Goal: Information Seeking & Learning: Learn about a topic

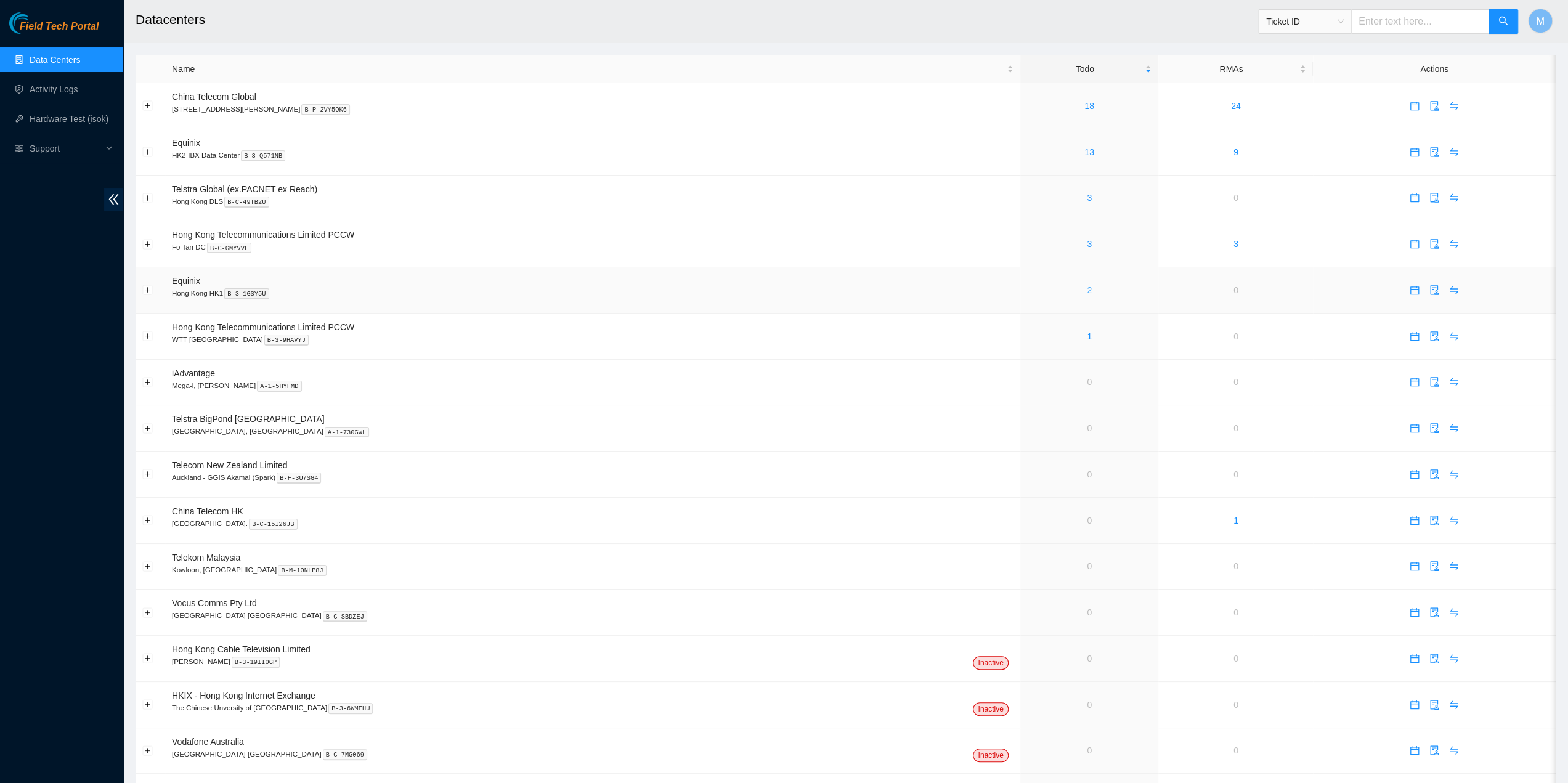
click at [1086, 290] on link "2" at bounding box center [1088, 290] width 5 height 10
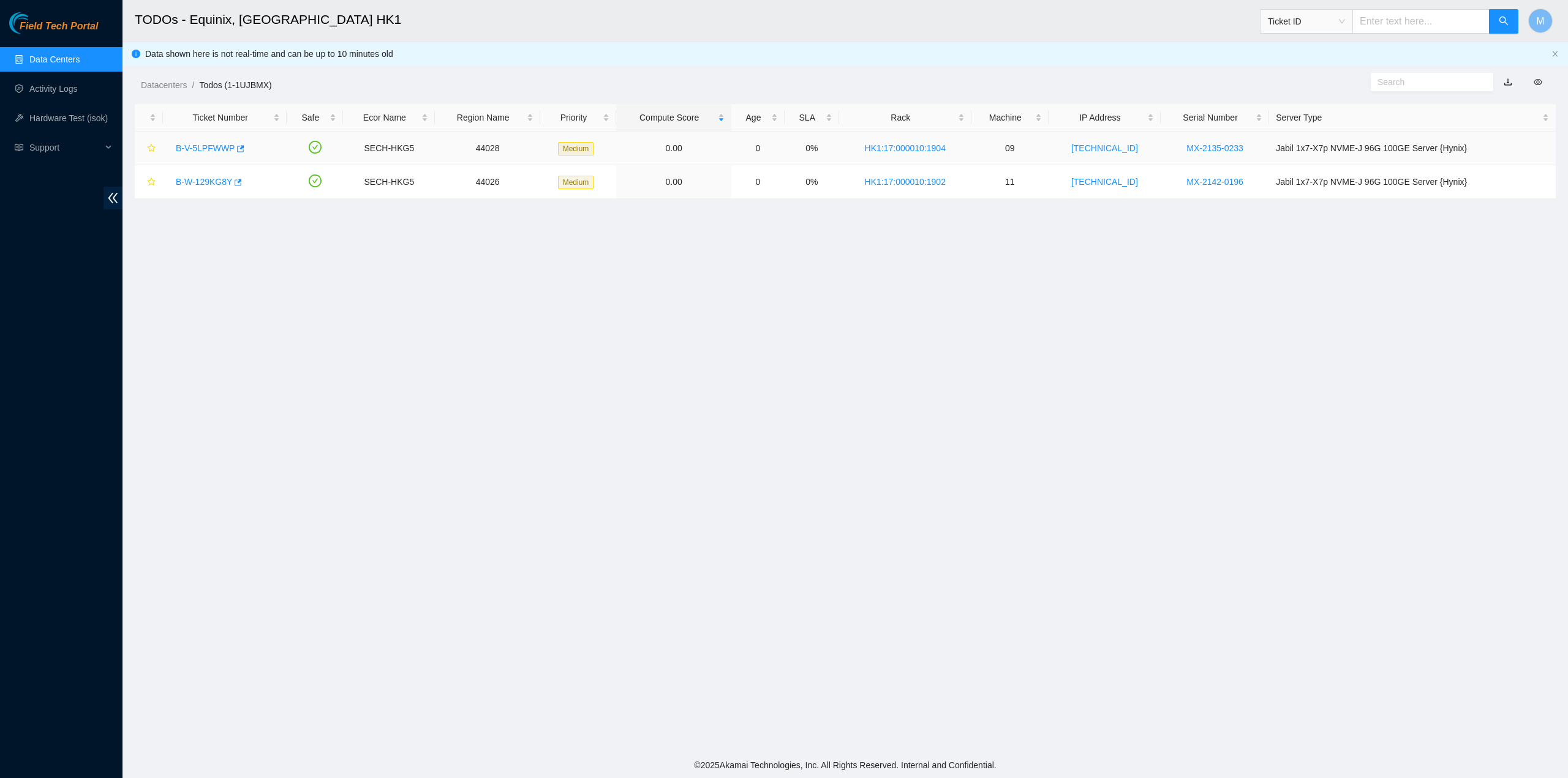
click at [217, 145] on link "B-V-5LPFWWP" at bounding box center [204, 148] width 59 height 10
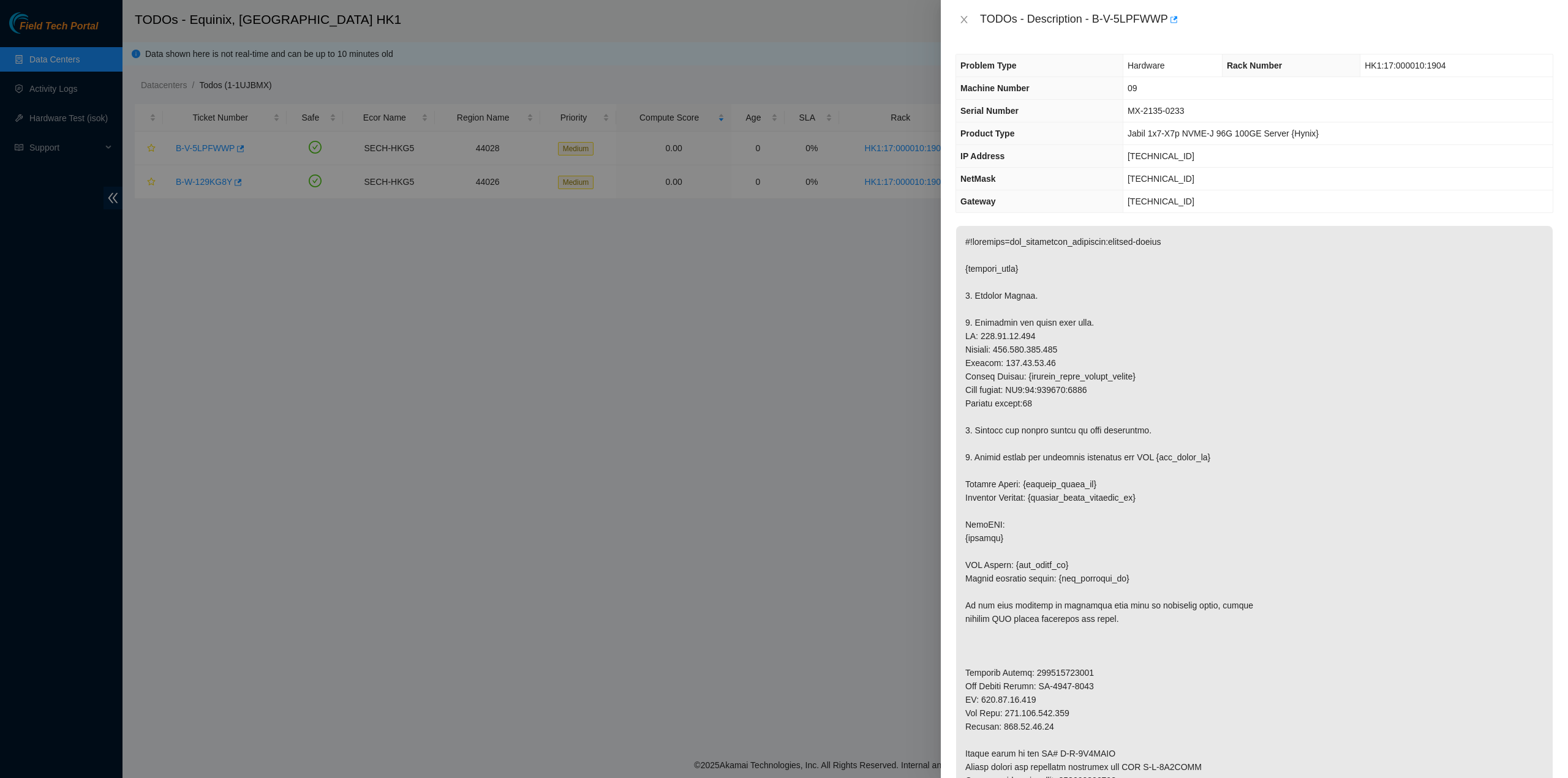
drag, startPoint x: 1142, startPoint y: 341, endPoint x: 1034, endPoint y: 178, distance: 195.5
click at [1140, 336] on p at bounding box center [1254, 532] width 597 height 612
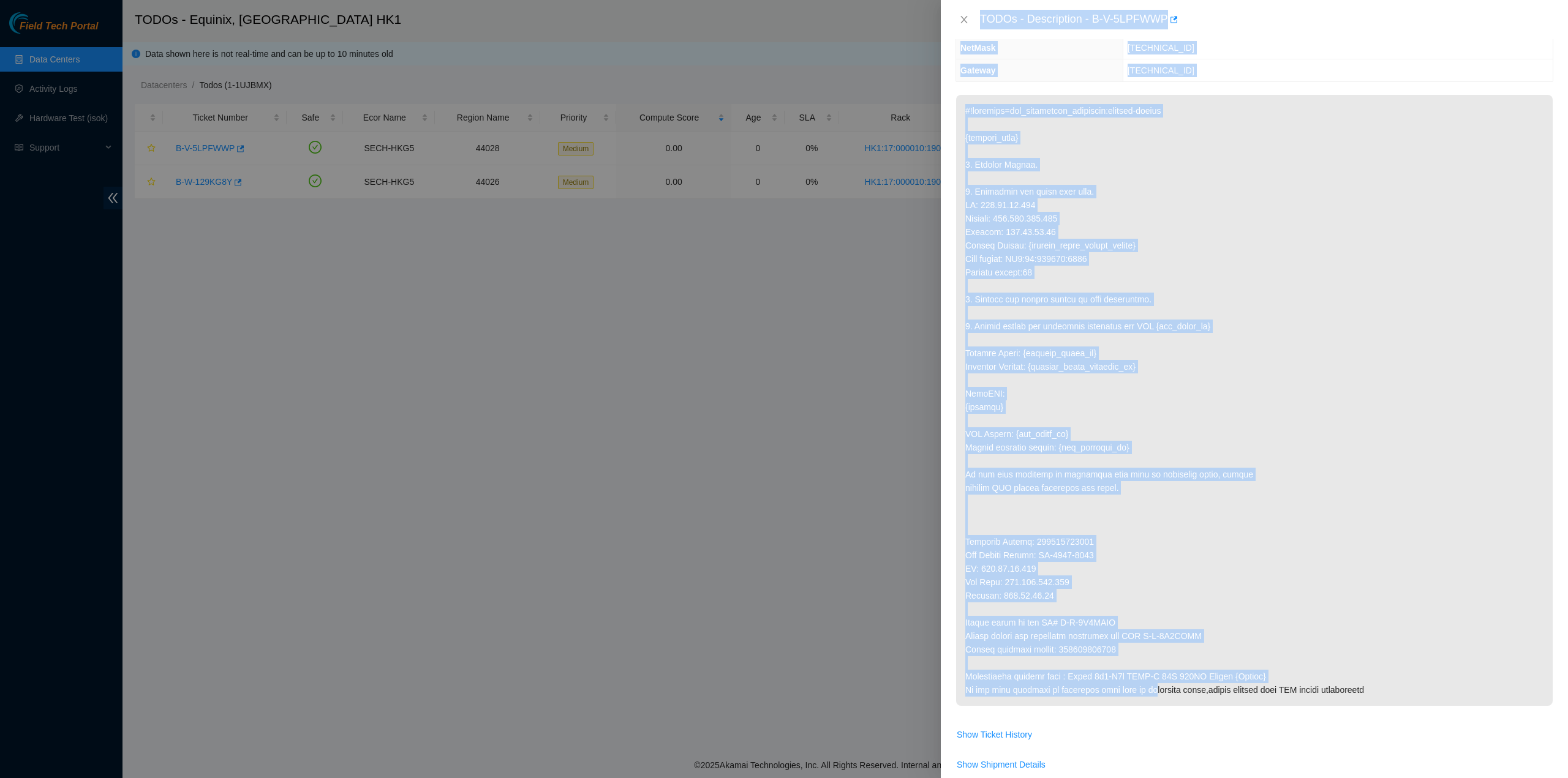
scroll to position [245, 0]
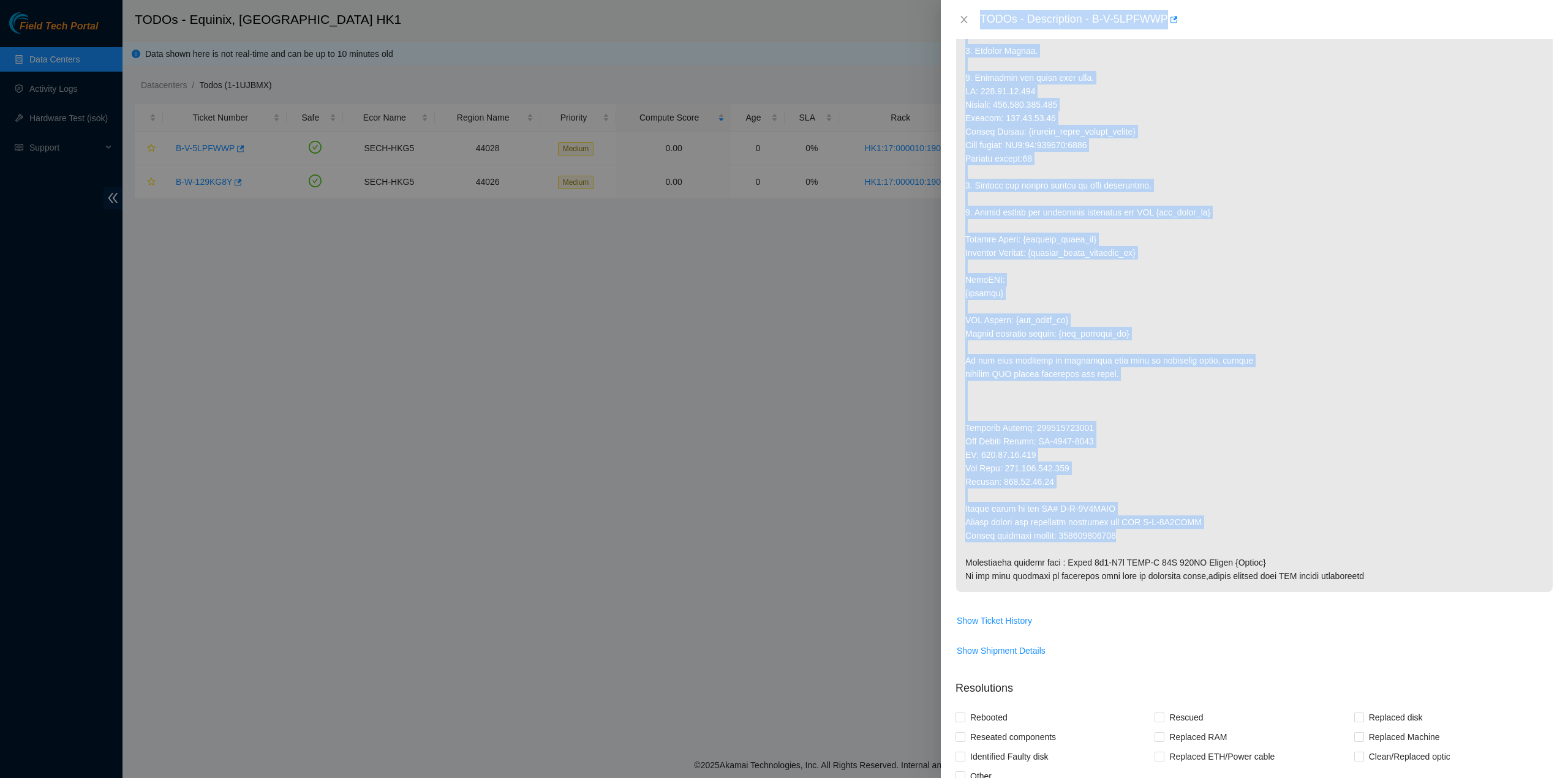
drag, startPoint x: 979, startPoint y: 18, endPoint x: 1132, endPoint y: 533, distance: 537.2
click at [1138, 531] on div "TODOs - Description - B-V-5LPFWWP Problem Type Hardware Rack Number HK1:17:0000…" at bounding box center [1254, 389] width 627 height 778
copy div "TODOs - Description - B-V-5LPFWWP Problem Type Hardware Rack Number HK1:17:0000…"
click at [965, 14] on button "Close" at bounding box center [964, 20] width 17 height 12
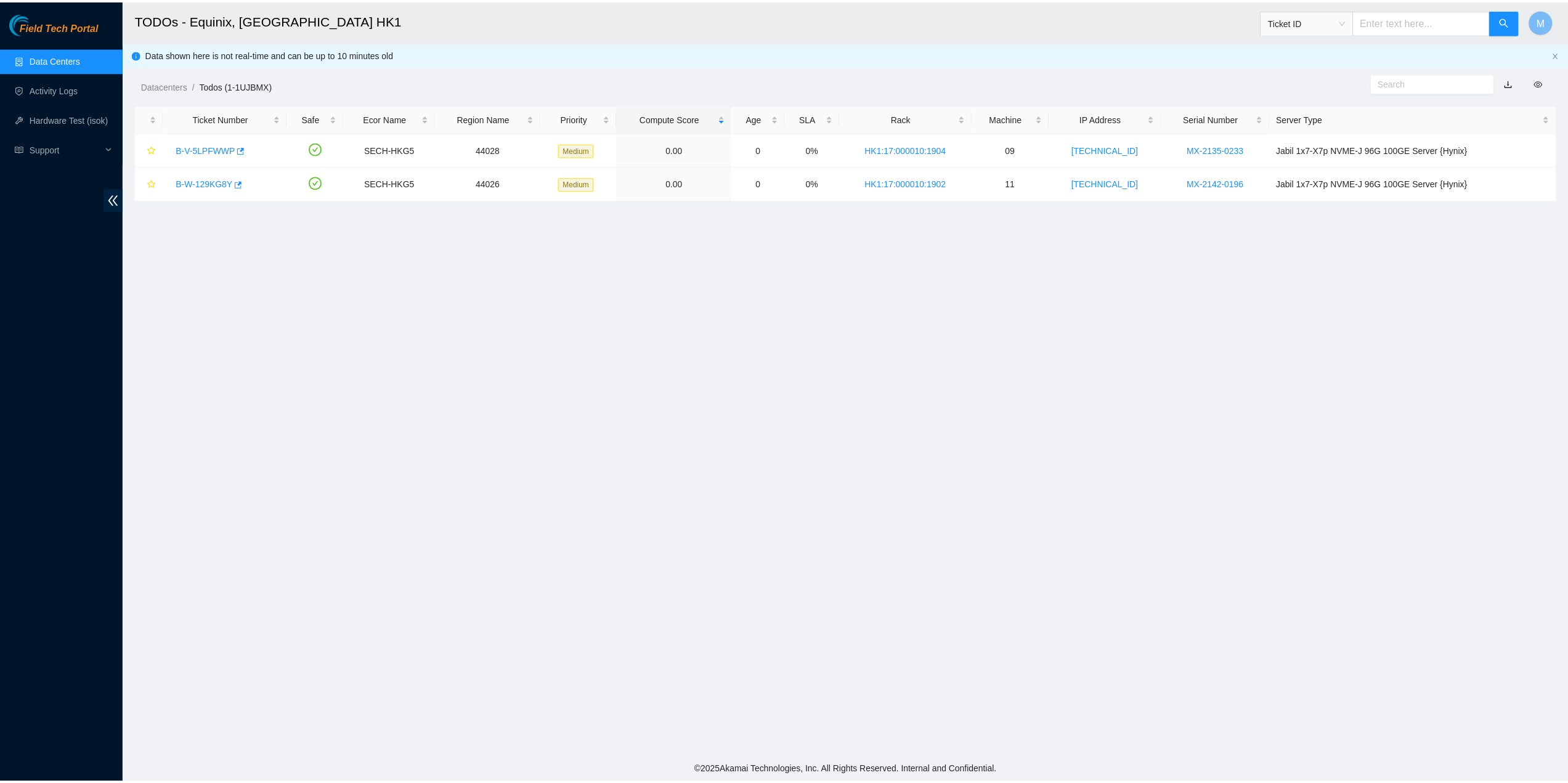
scroll to position [0, 0]
click at [210, 183] on link "B-W-129KG8Y" at bounding box center [205, 182] width 57 height 10
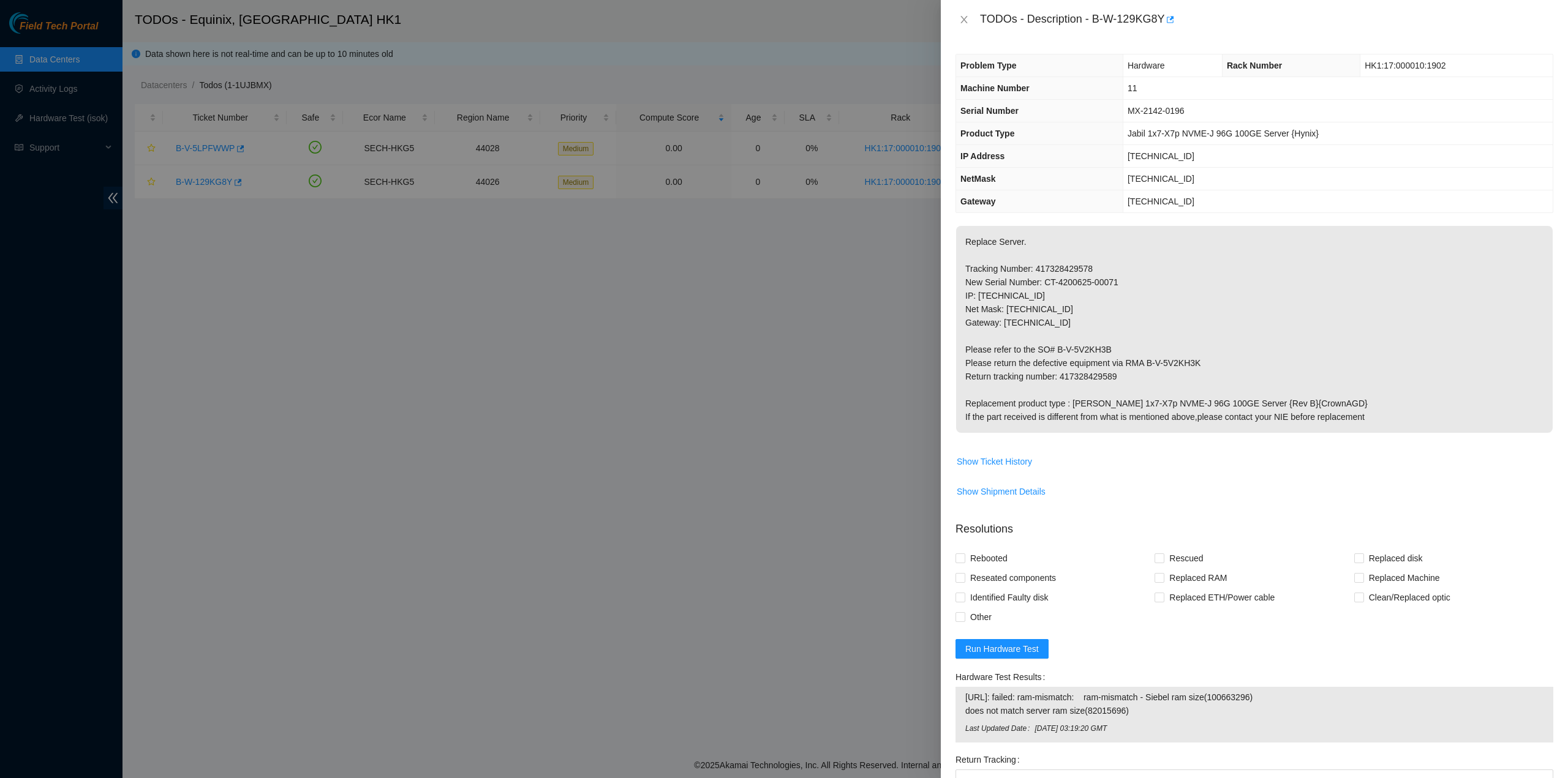
click at [1134, 310] on p "Replace Server. Tracking Number: 417328429578 New Serial Number: CT-4200625-000…" at bounding box center [1254, 329] width 597 height 207
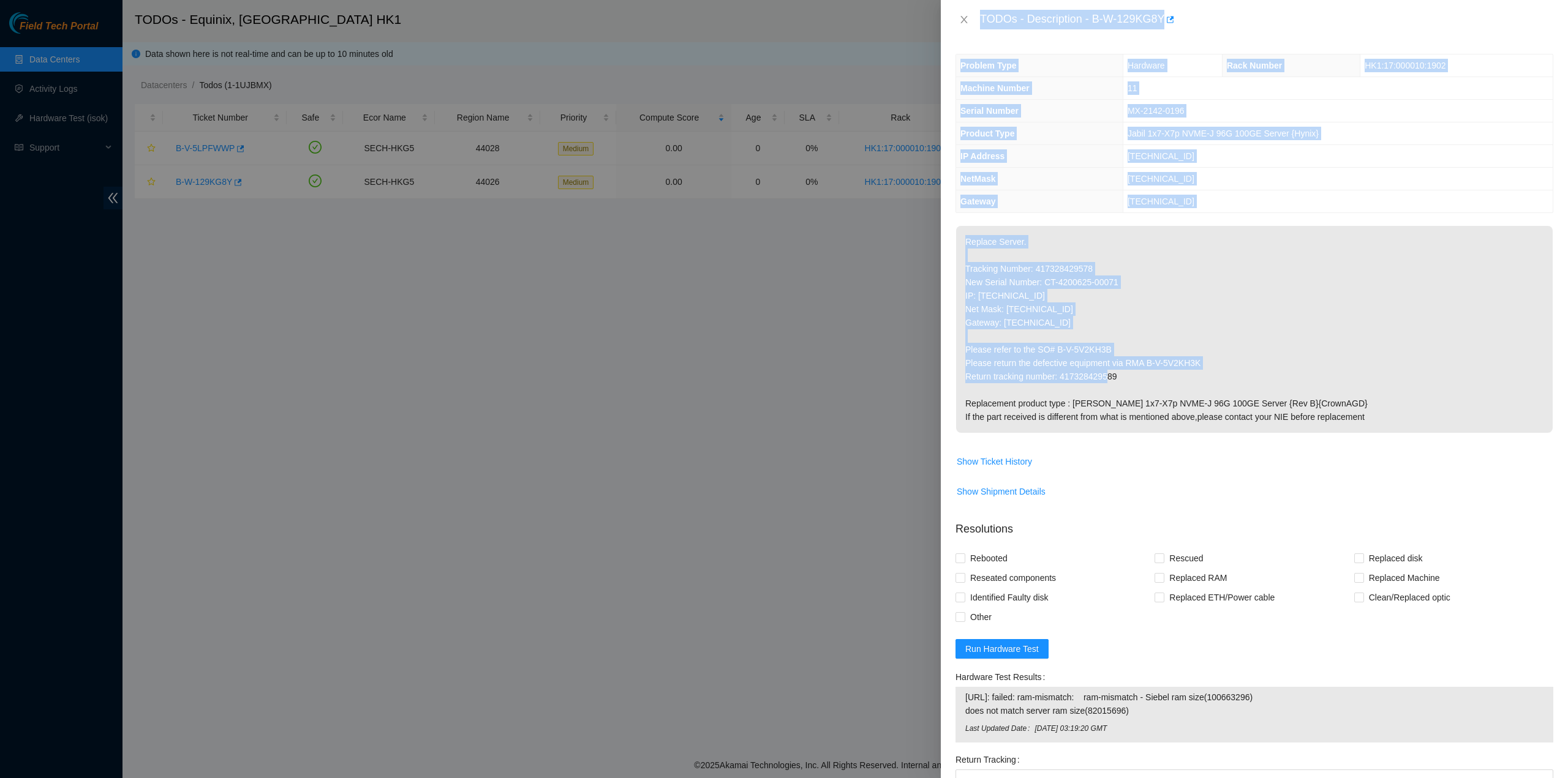
drag, startPoint x: 979, startPoint y: 17, endPoint x: 1297, endPoint y: 383, distance: 484.9
click at [1297, 383] on div "TODOs - Description - B-W-129KG8Y Problem Type Hardware Rack Number HK1:17:0000…" at bounding box center [1254, 389] width 627 height 778
copy div "TODOs - Description - B-W-129KG8Y Problem Type Hardware Rack Number HK1:17:0000…"
click at [1433, 344] on p "Replace Server. Tracking Number: 417328429578 New Serial Number: CT-4200625-000…" at bounding box center [1254, 329] width 597 height 207
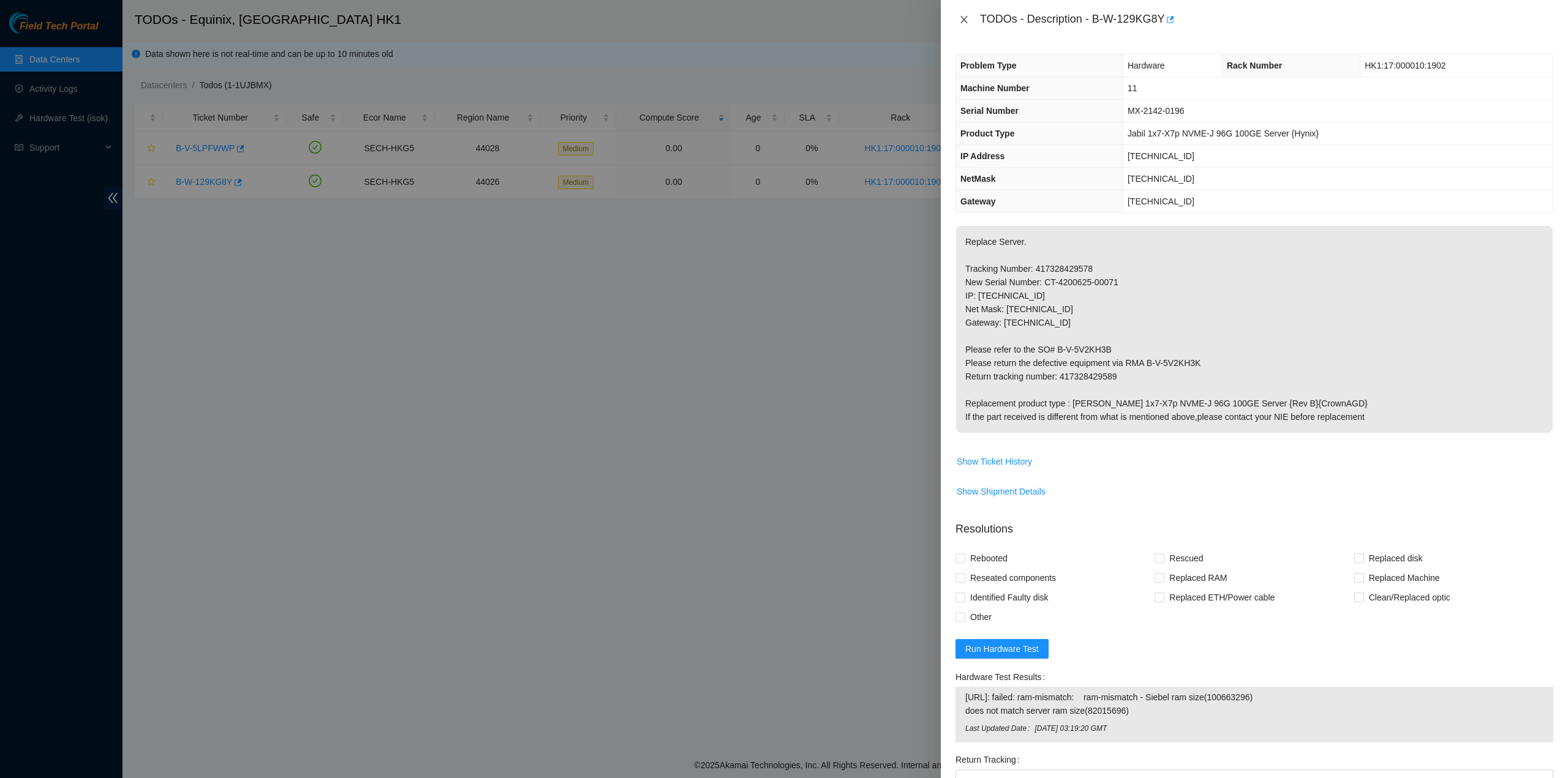
click at [968, 21] on icon "close" at bounding box center [964, 20] width 10 height 10
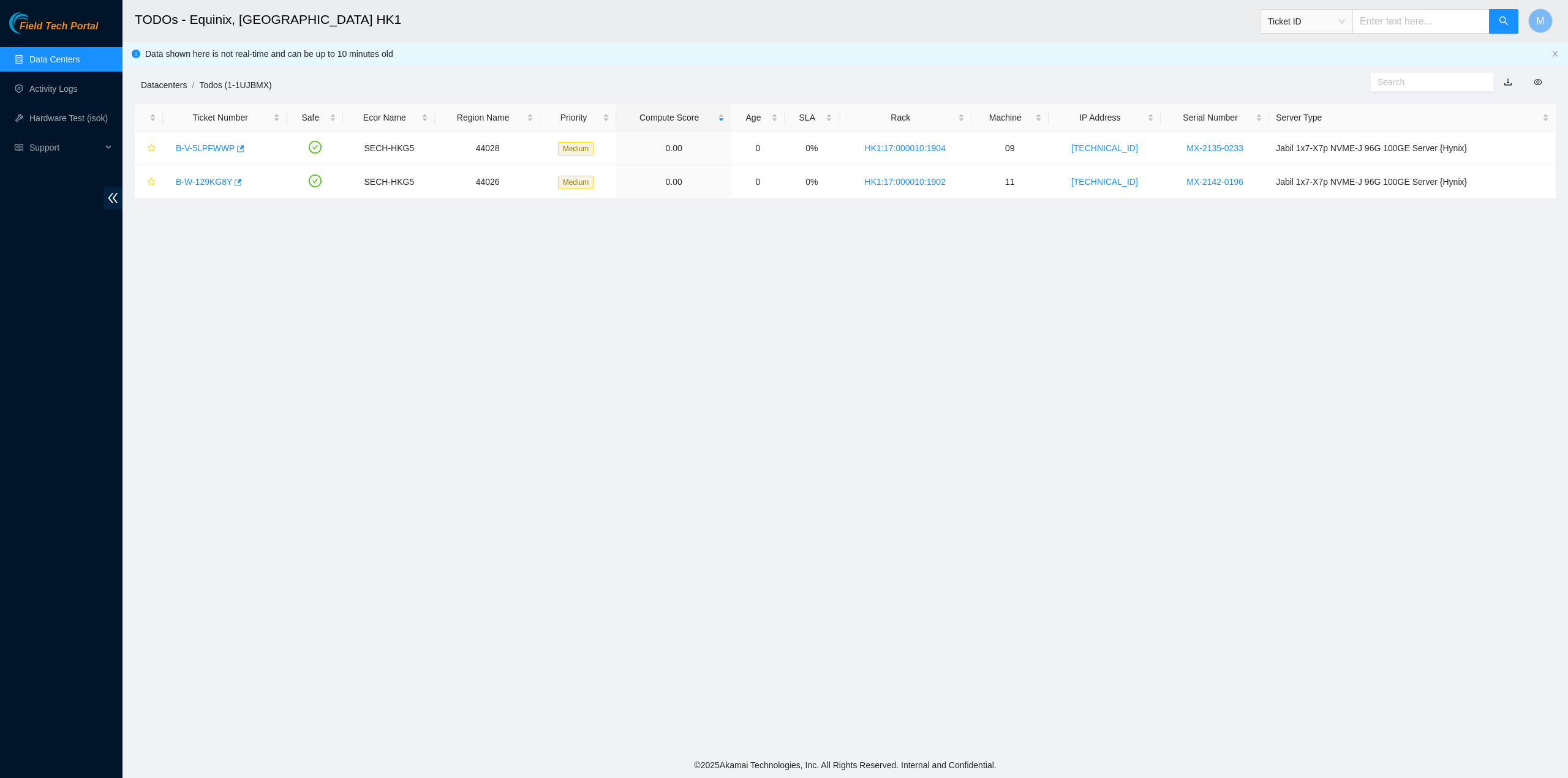
click at [144, 86] on link "Datacenters" at bounding box center [164, 85] width 46 height 10
